Goal: Task Accomplishment & Management: Complete application form

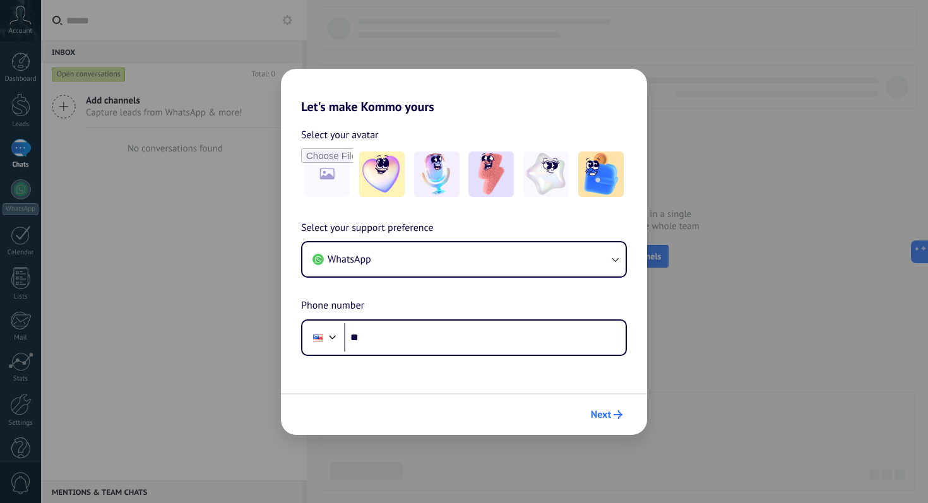
click at [612, 418] on span "Next" at bounding box center [607, 414] width 32 height 9
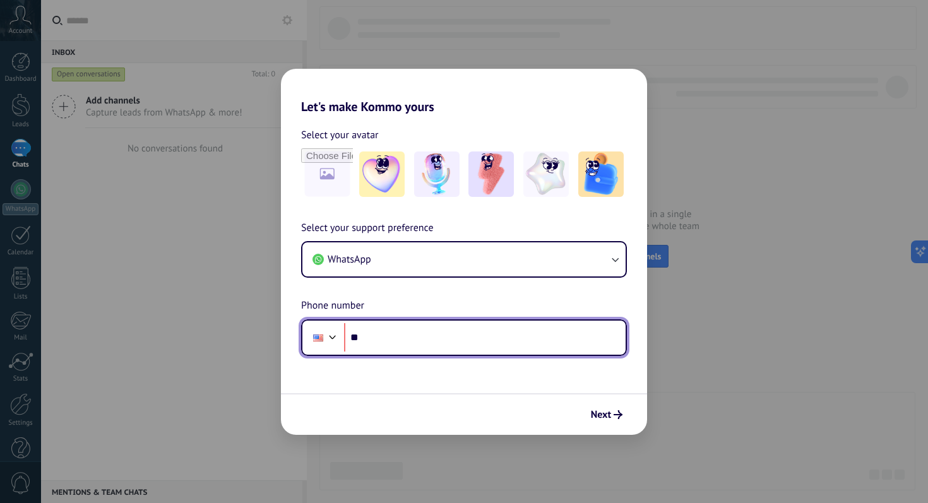
click at [512, 340] on input "**" at bounding box center [485, 337] width 282 height 29
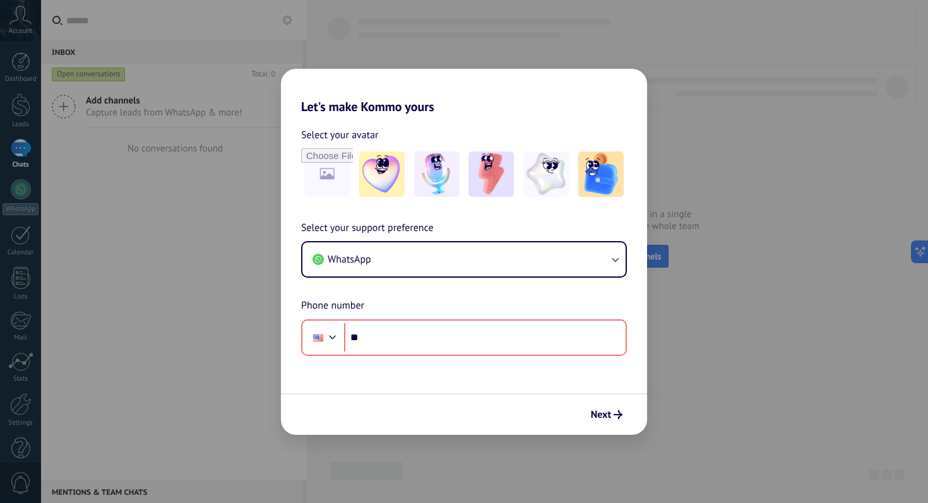
click at [869, 164] on div "Let's make Kommo yours Select your avatar Select your support preference WhatsA…" at bounding box center [464, 251] width 928 height 503
click at [736, 36] on div "Let's make Kommo yours Select your avatar Select your support preference WhatsA…" at bounding box center [464, 251] width 928 height 503
click at [732, 191] on div "Let's make Kommo yours Select your avatar Select your support preference WhatsA…" at bounding box center [464, 251] width 928 height 503
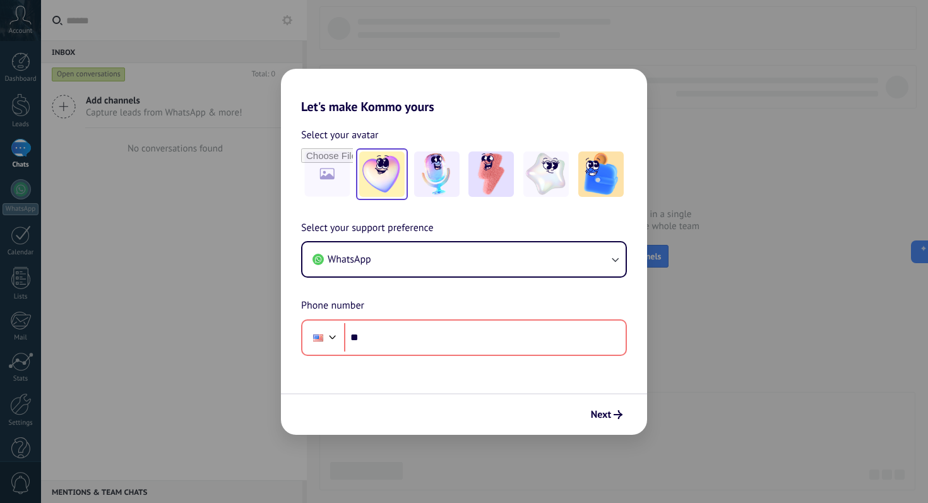
click at [376, 155] on img at bounding box center [381, 174] width 45 height 45
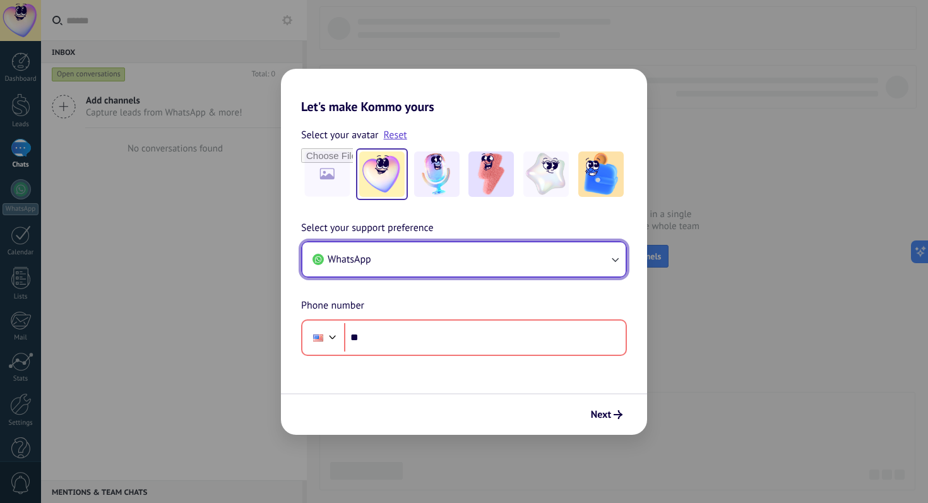
click at [395, 259] on button "WhatsApp" at bounding box center [463, 259] width 323 height 34
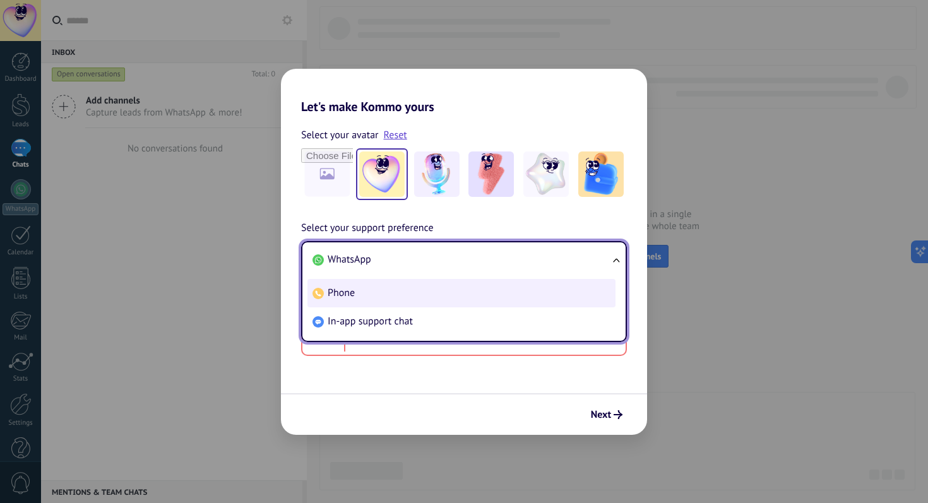
click at [414, 289] on li "Phone" at bounding box center [461, 293] width 308 height 28
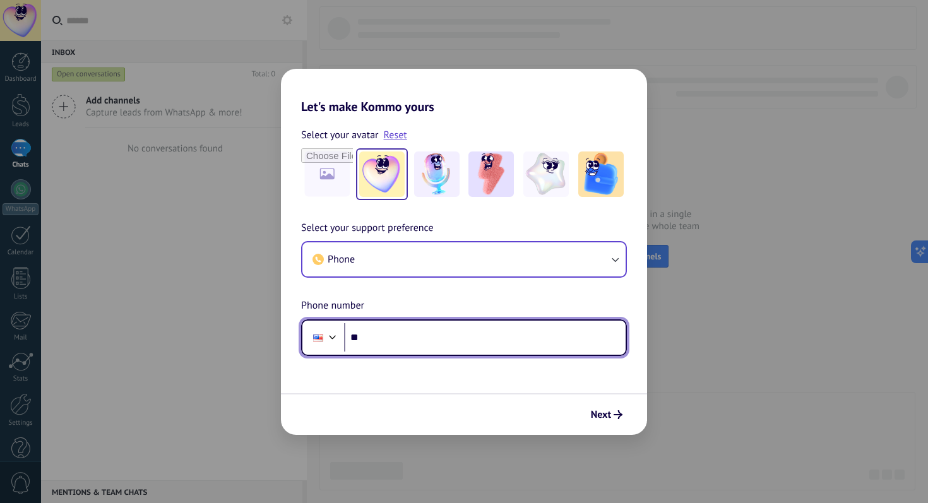
click at [417, 342] on input "**" at bounding box center [485, 337] width 282 height 29
type input "**********"
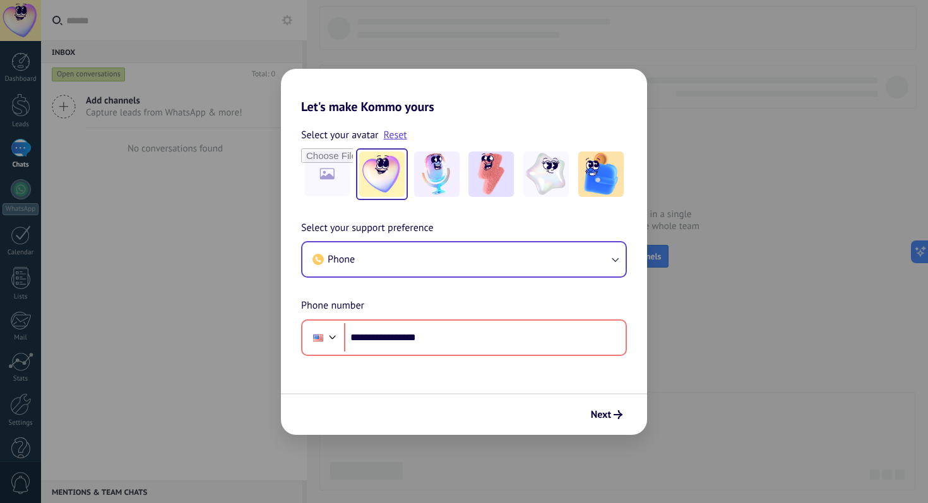
click at [415, 388] on form "**********" at bounding box center [464, 274] width 366 height 321
click at [610, 415] on span "Next" at bounding box center [601, 414] width 20 height 9
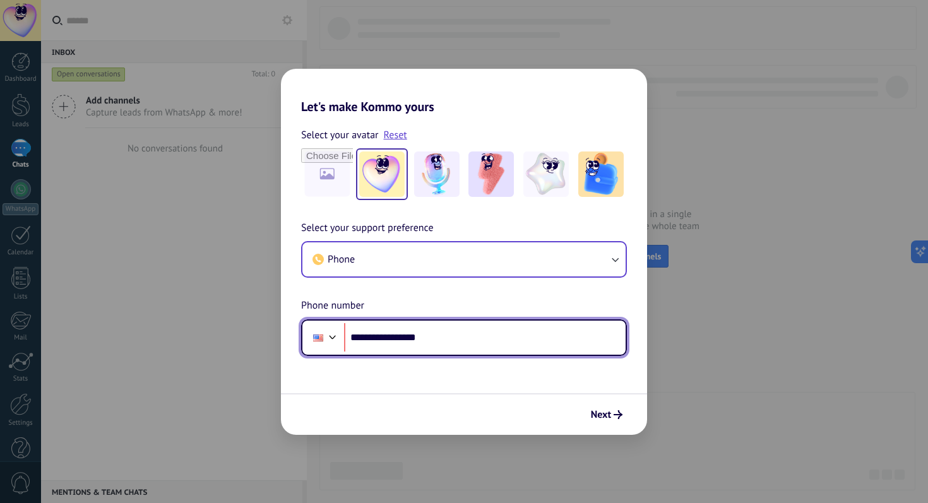
click at [373, 339] on input "**********" at bounding box center [485, 337] width 282 height 29
click at [379, 339] on input "**********" at bounding box center [485, 337] width 282 height 29
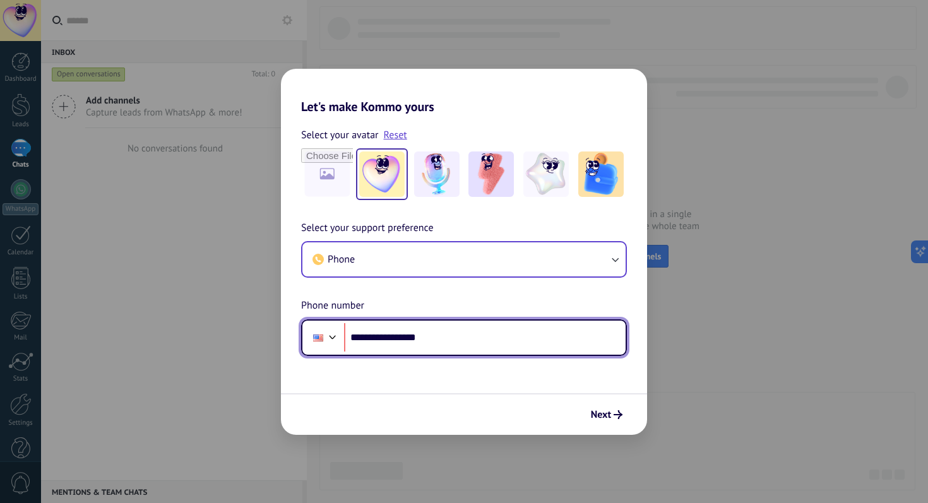
click at [379, 339] on input "**********" at bounding box center [485, 337] width 282 height 29
drag, startPoint x: 452, startPoint y: 338, endPoint x: 349, endPoint y: 340, distance: 102.9
click at [349, 340] on input "**********" at bounding box center [485, 337] width 282 height 29
click at [325, 340] on div at bounding box center [332, 335] width 15 height 15
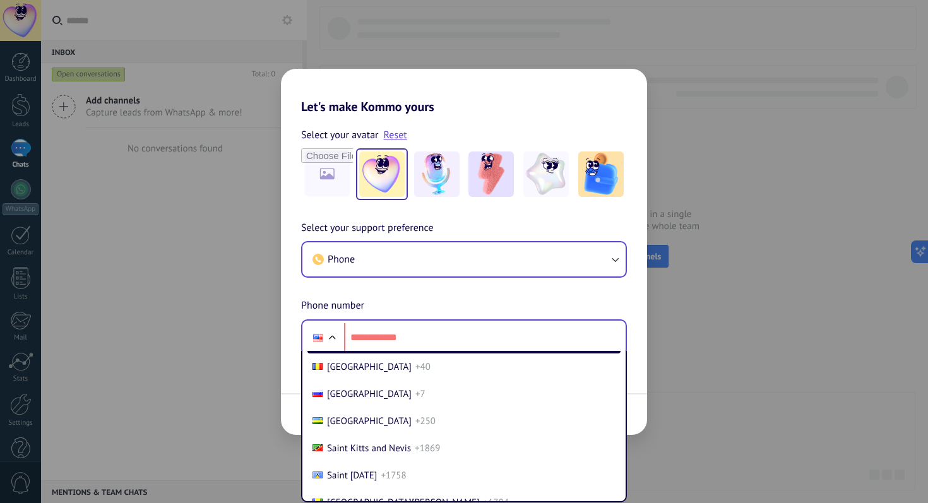
scroll to position [4210, 0]
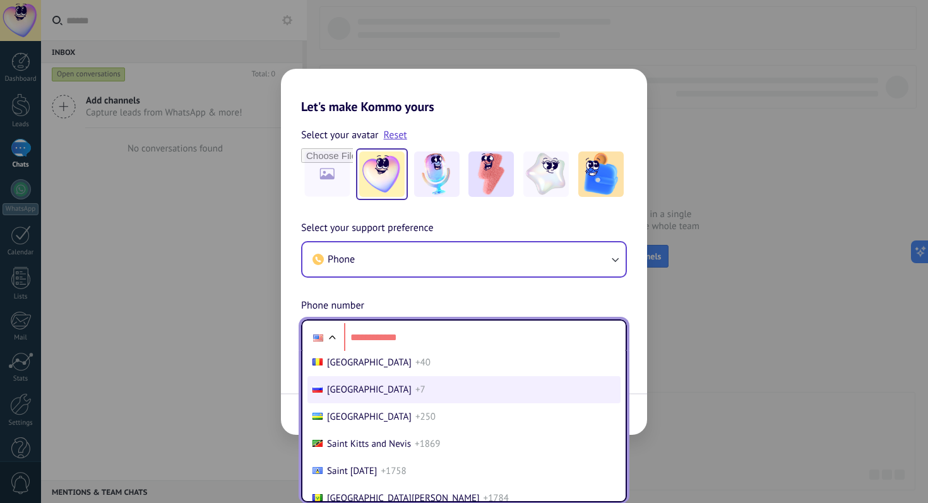
click at [415, 396] on span "+7" at bounding box center [420, 390] width 10 height 12
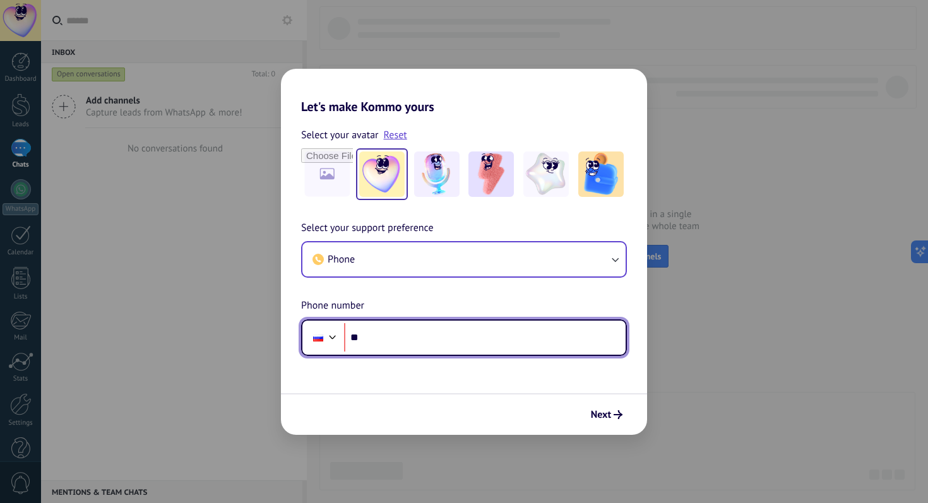
click at [391, 337] on input "**" at bounding box center [485, 337] width 282 height 29
type input "**********"
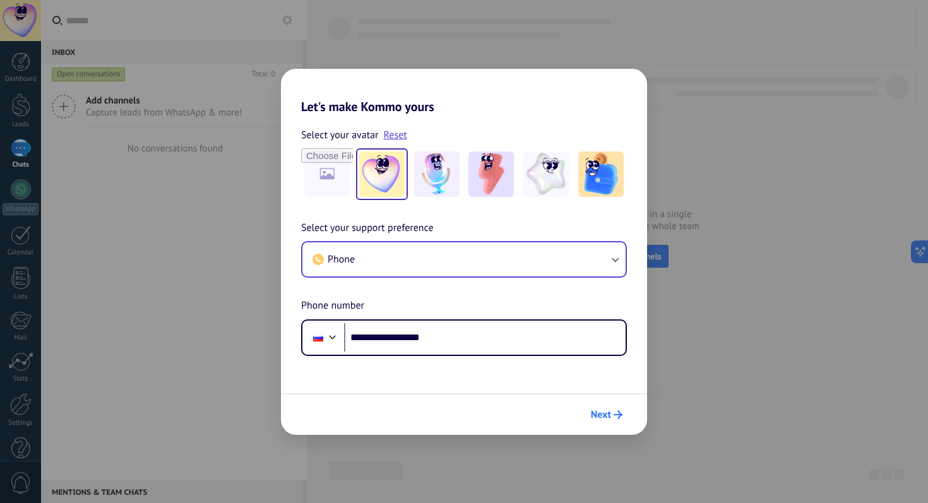
click at [618, 415] on icon "submit" at bounding box center [618, 414] width 9 height 9
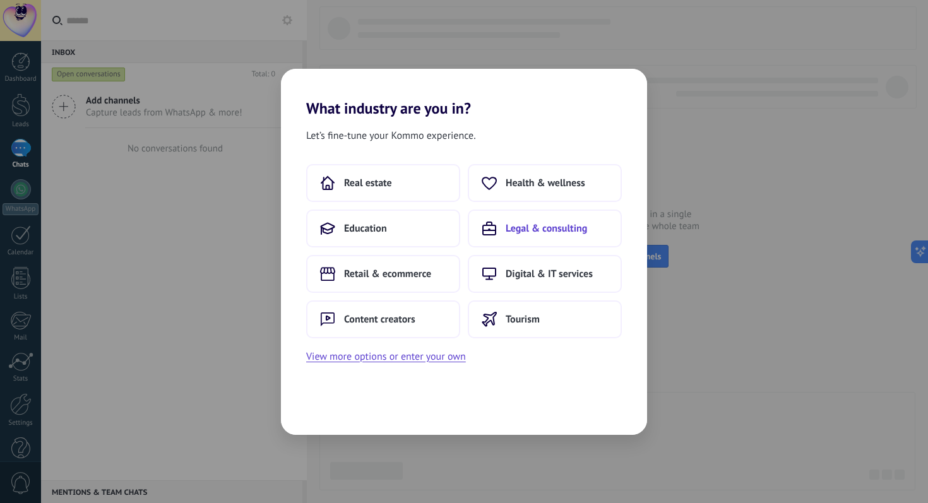
click at [522, 228] on span "Legal & consulting" at bounding box center [546, 228] width 81 height 13
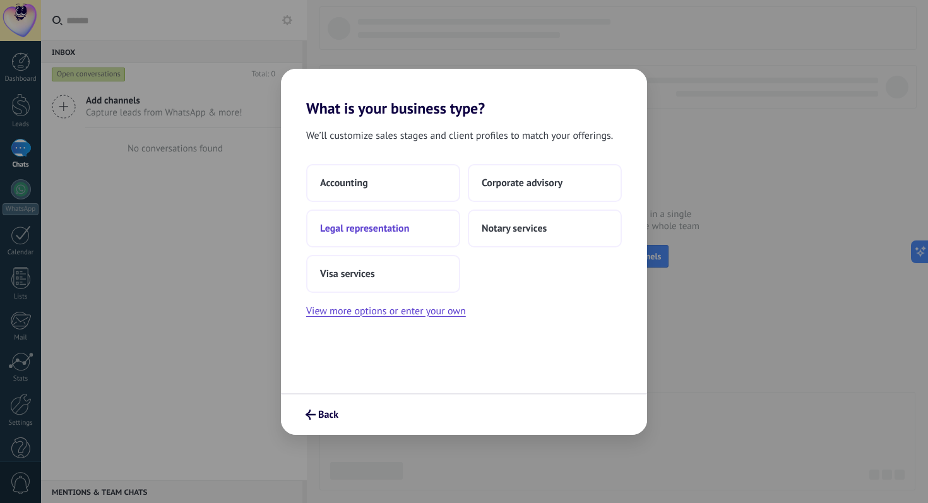
click at [406, 224] on span "Legal representation" at bounding box center [364, 228] width 89 height 13
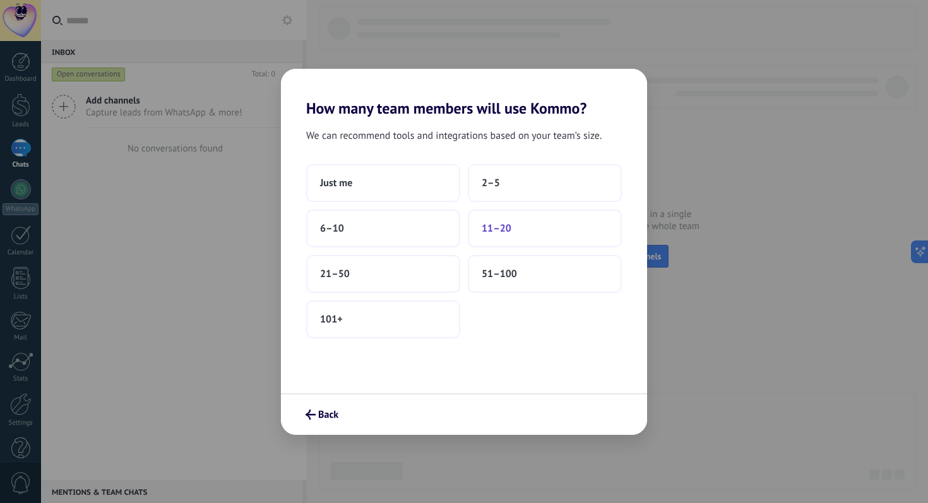
click at [504, 224] on span "11–20" at bounding box center [497, 228] width 30 height 13
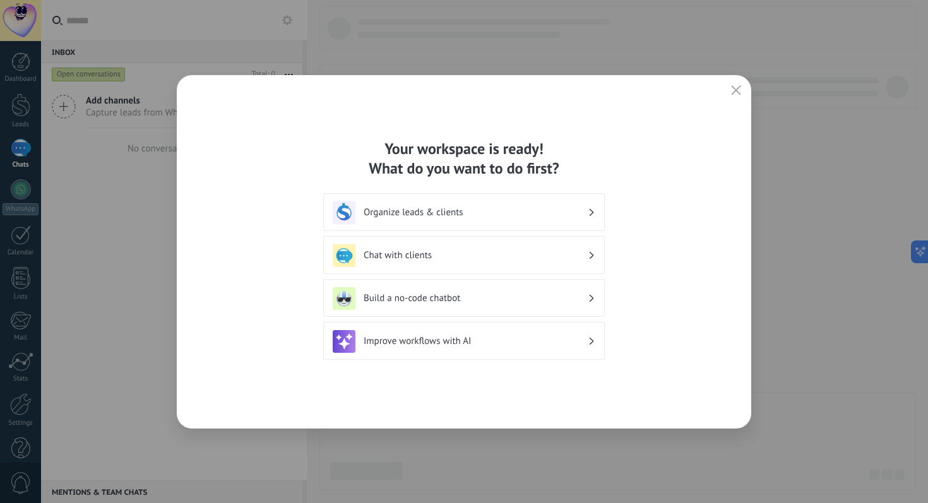
click at [739, 87] on use "button" at bounding box center [736, 89] width 9 height 9
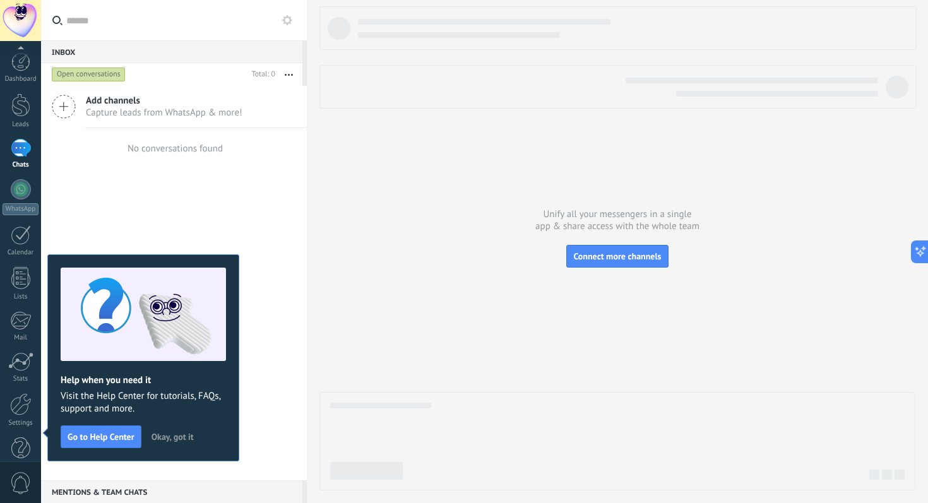
scroll to position [22, 0]
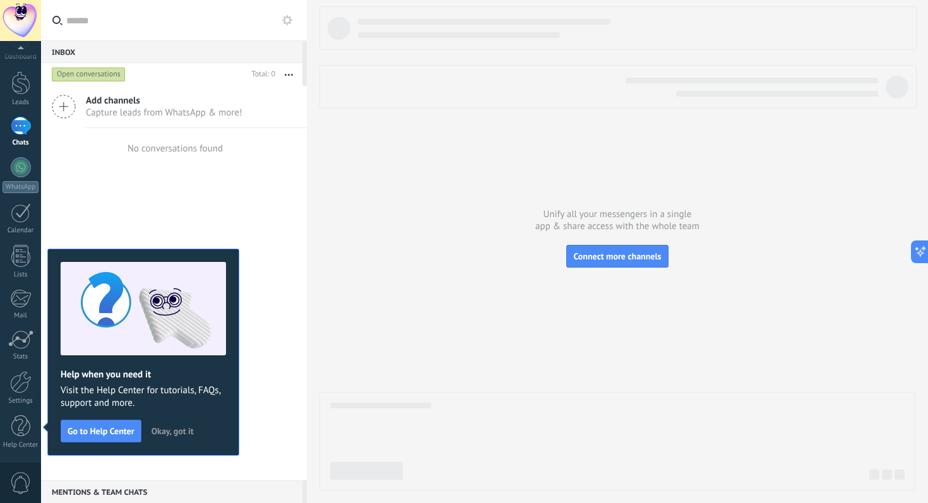
click at [170, 430] on span "Okay, got it" at bounding box center [173, 431] width 42 height 9
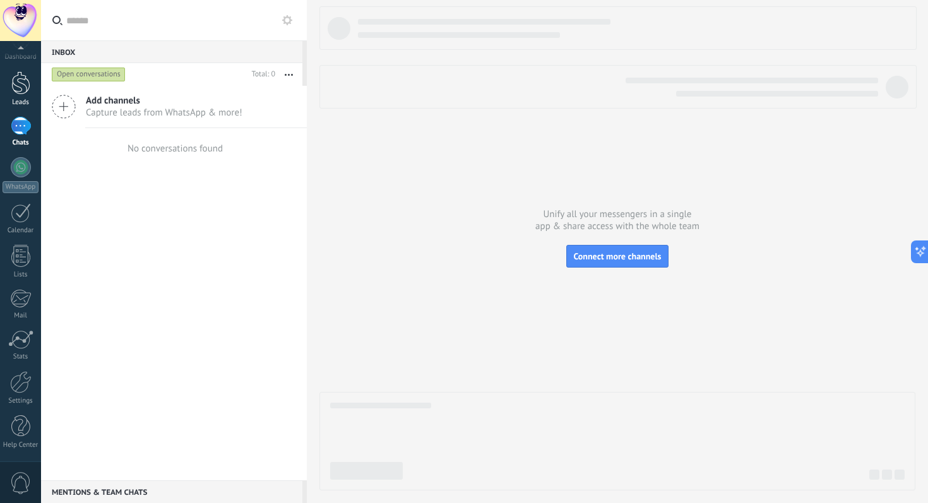
click at [23, 88] on div at bounding box center [20, 82] width 19 height 23
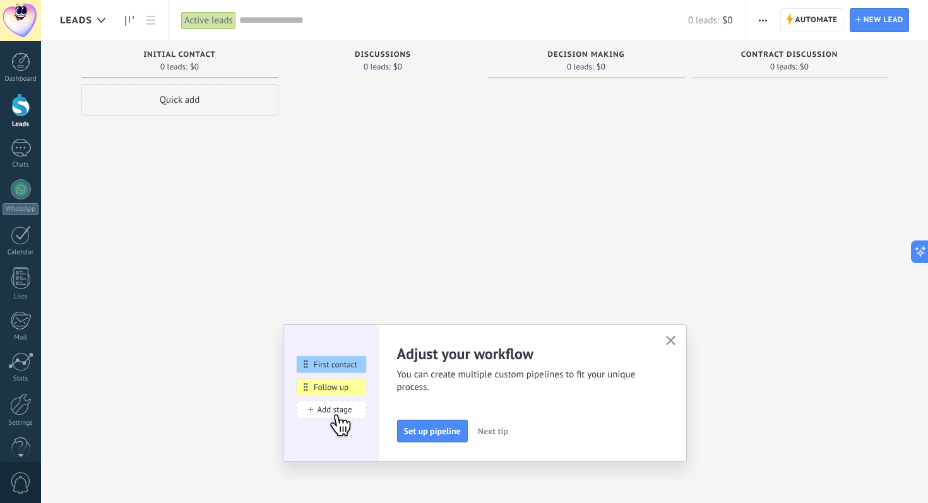
click at [769, 21] on button "button" at bounding box center [763, 20] width 18 height 24
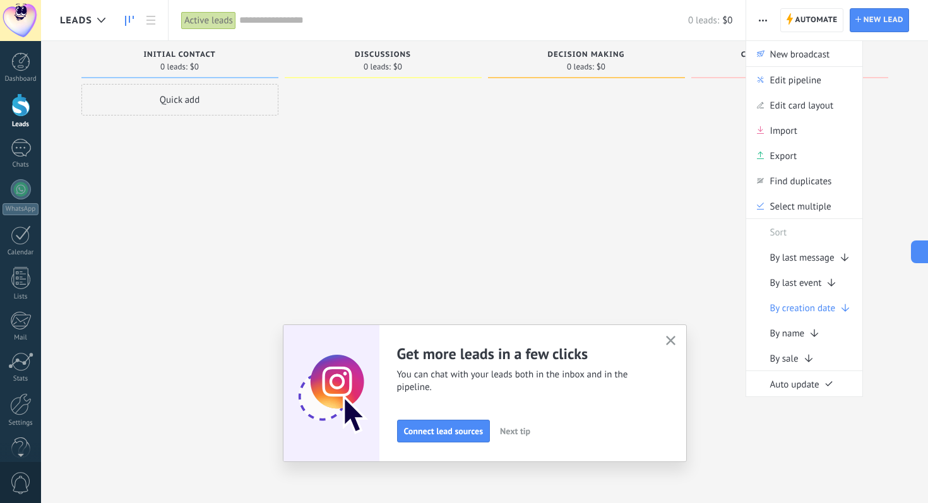
click at [669, 335] on button "button" at bounding box center [671, 341] width 16 height 17
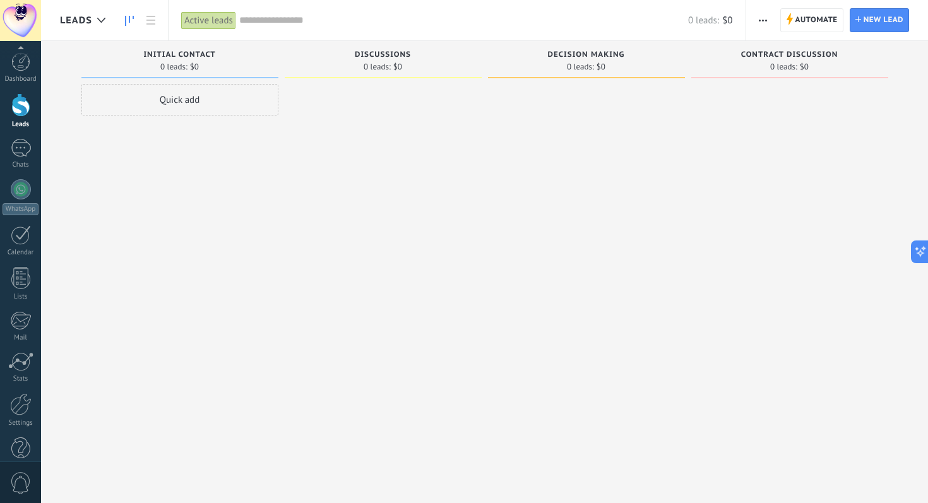
scroll to position [22, 0]
click at [23, 393] on link "Settings" at bounding box center [20, 388] width 41 height 34
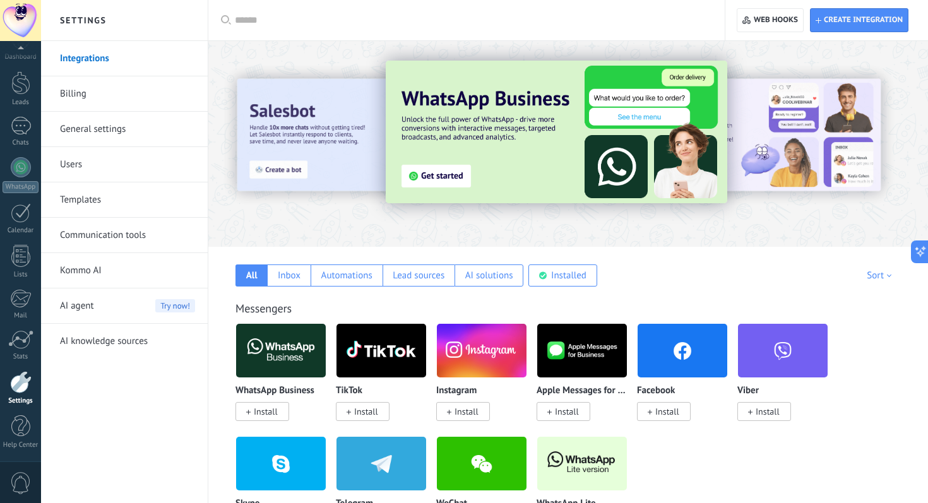
click at [94, 126] on link "General settings" at bounding box center [127, 129] width 135 height 35
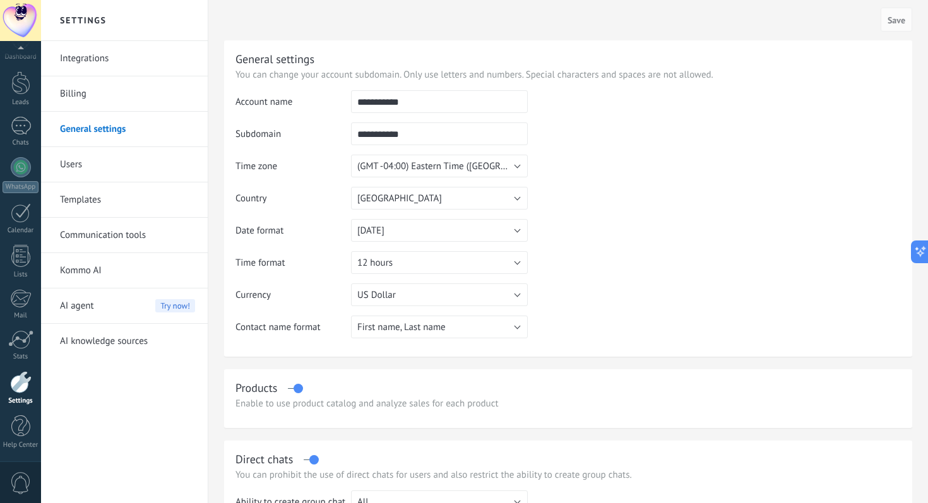
click at [93, 98] on link "Billing" at bounding box center [127, 93] width 135 height 35
click at [69, 92] on link "Billing" at bounding box center [127, 93] width 135 height 35
click at [80, 163] on link "Users" at bounding box center [127, 164] width 135 height 35
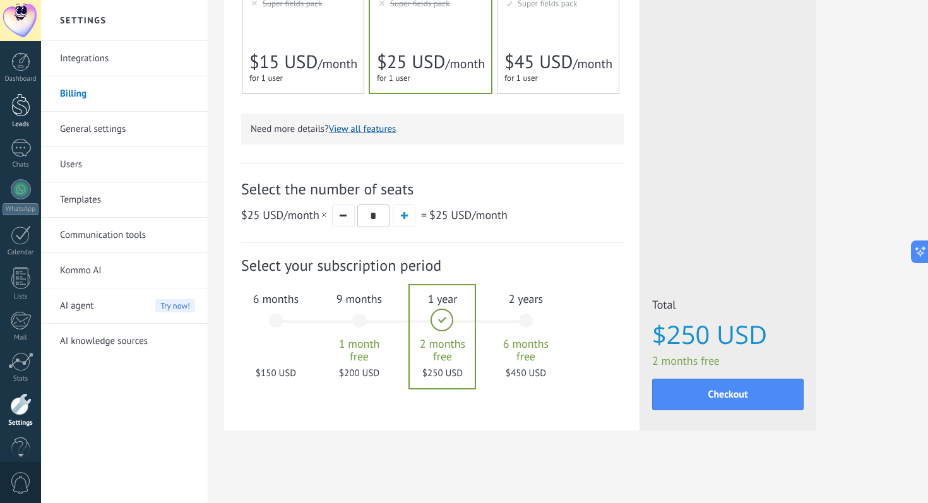
click at [21, 111] on div at bounding box center [20, 104] width 19 height 23
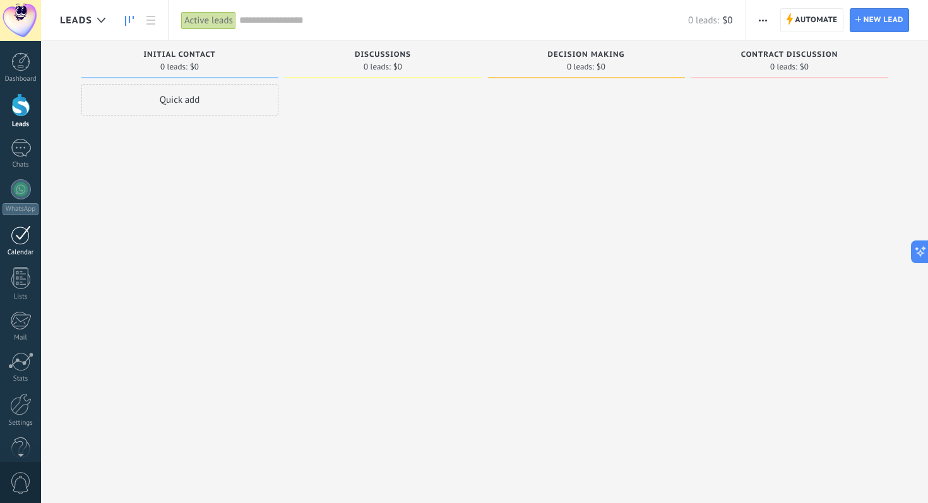
click at [18, 235] on div at bounding box center [21, 235] width 20 height 20
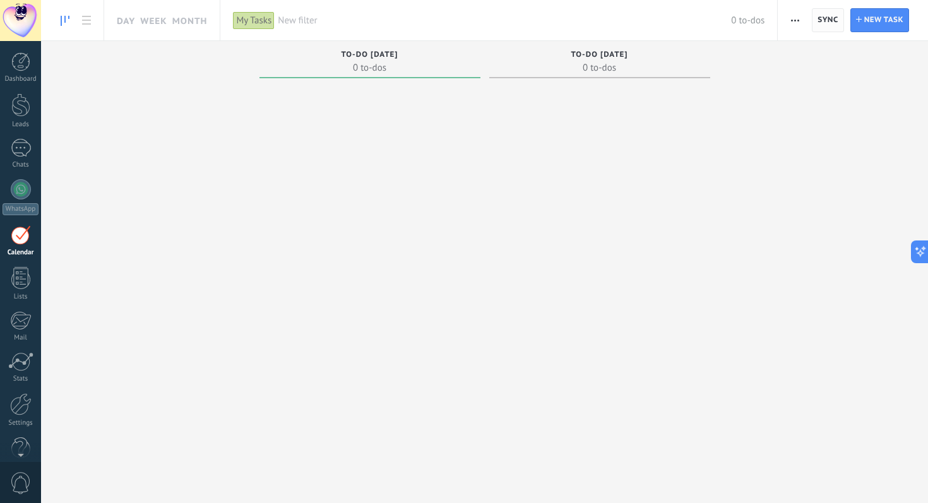
click at [828, 21] on span "Sync" at bounding box center [828, 20] width 20 height 8
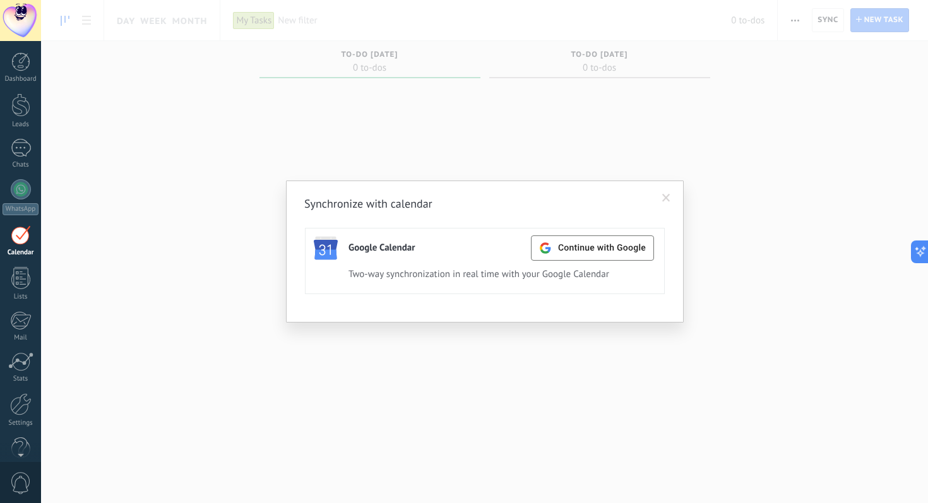
click at [736, 175] on div "Synchronize with calendar Google Calendar Continue with Google Active Deactivat…" at bounding box center [484, 251] width 887 height 503
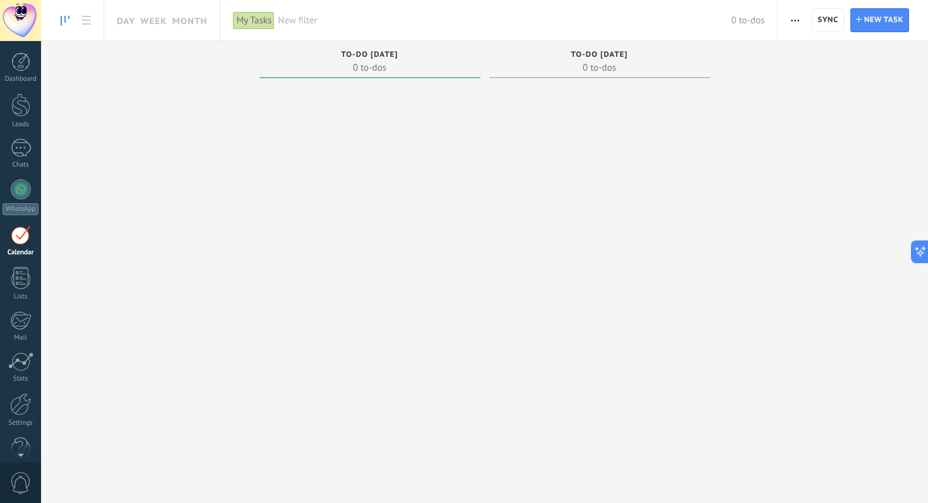
click at [803, 23] on button "button" at bounding box center [795, 20] width 18 height 24
click at [723, 172] on div "Completed To-dos 0 to-dos Overdue Tasks 0 to-dos To-do today 0 to-dos To-do tom…" at bounding box center [484, 256] width 887 height 431
click at [325, 25] on span "New filter" at bounding box center [504, 21] width 453 height 12
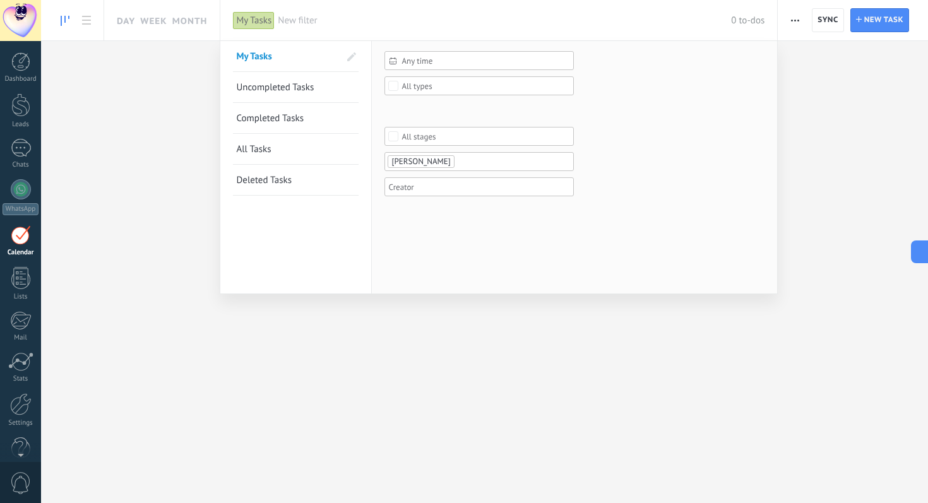
click at [404, 53] on div "Any time" at bounding box center [479, 60] width 189 height 19
click at [396, 116] on icon at bounding box center [396, 116] width 7 height 7
click at [562, 379] on div at bounding box center [464, 314] width 928 height 377
click at [554, 371] on div at bounding box center [464, 251] width 928 height 503
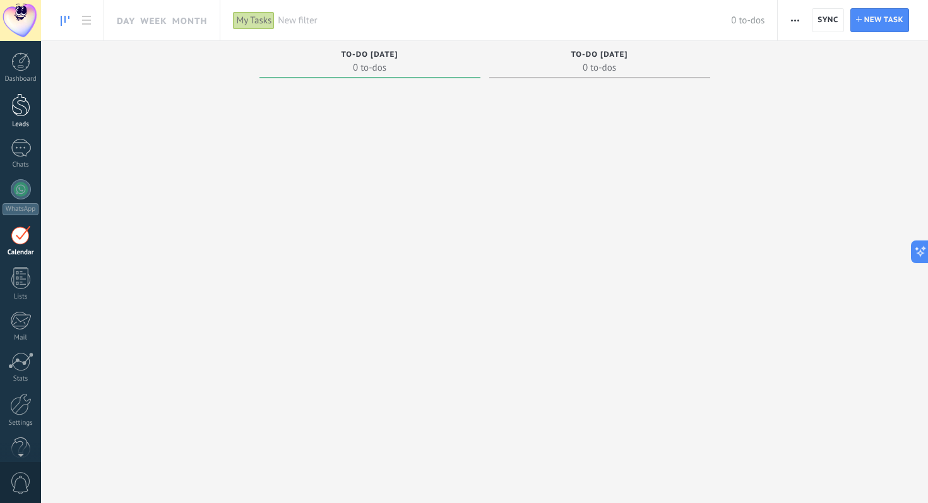
click at [21, 109] on div at bounding box center [20, 104] width 19 height 23
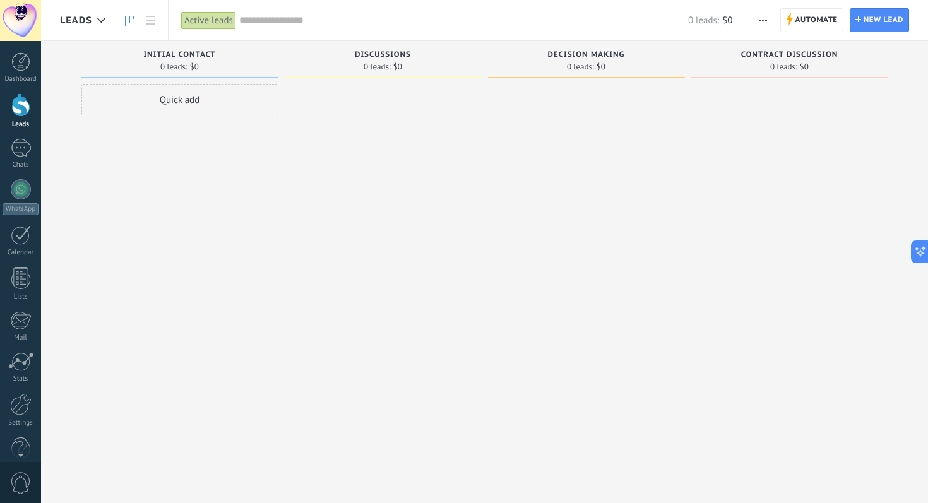
click at [766, 18] on span "button" at bounding box center [763, 20] width 8 height 24
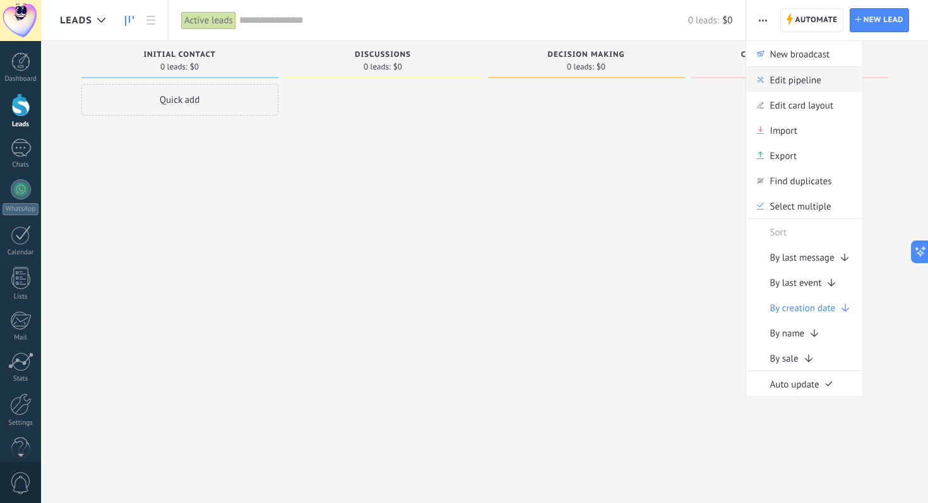
click at [787, 83] on span "Edit pipeline" at bounding box center [795, 79] width 51 height 25
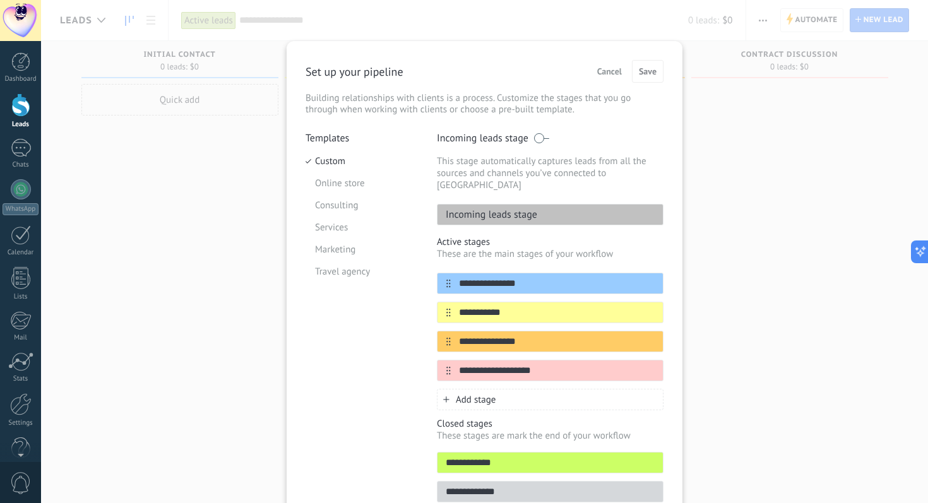
click at [607, 69] on span "Cancel" at bounding box center [609, 71] width 25 height 9
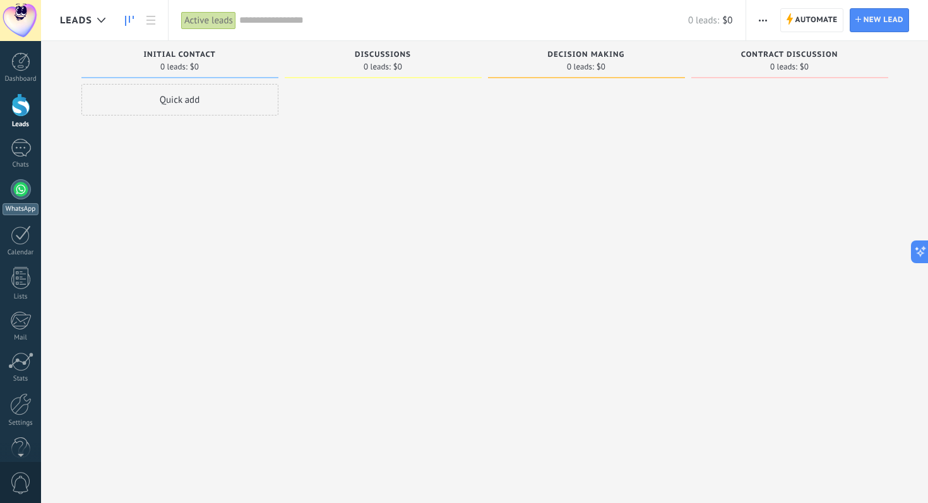
click at [25, 200] on link "WhatsApp" at bounding box center [20, 197] width 41 height 36
